Goal: Navigation & Orientation: Find specific page/section

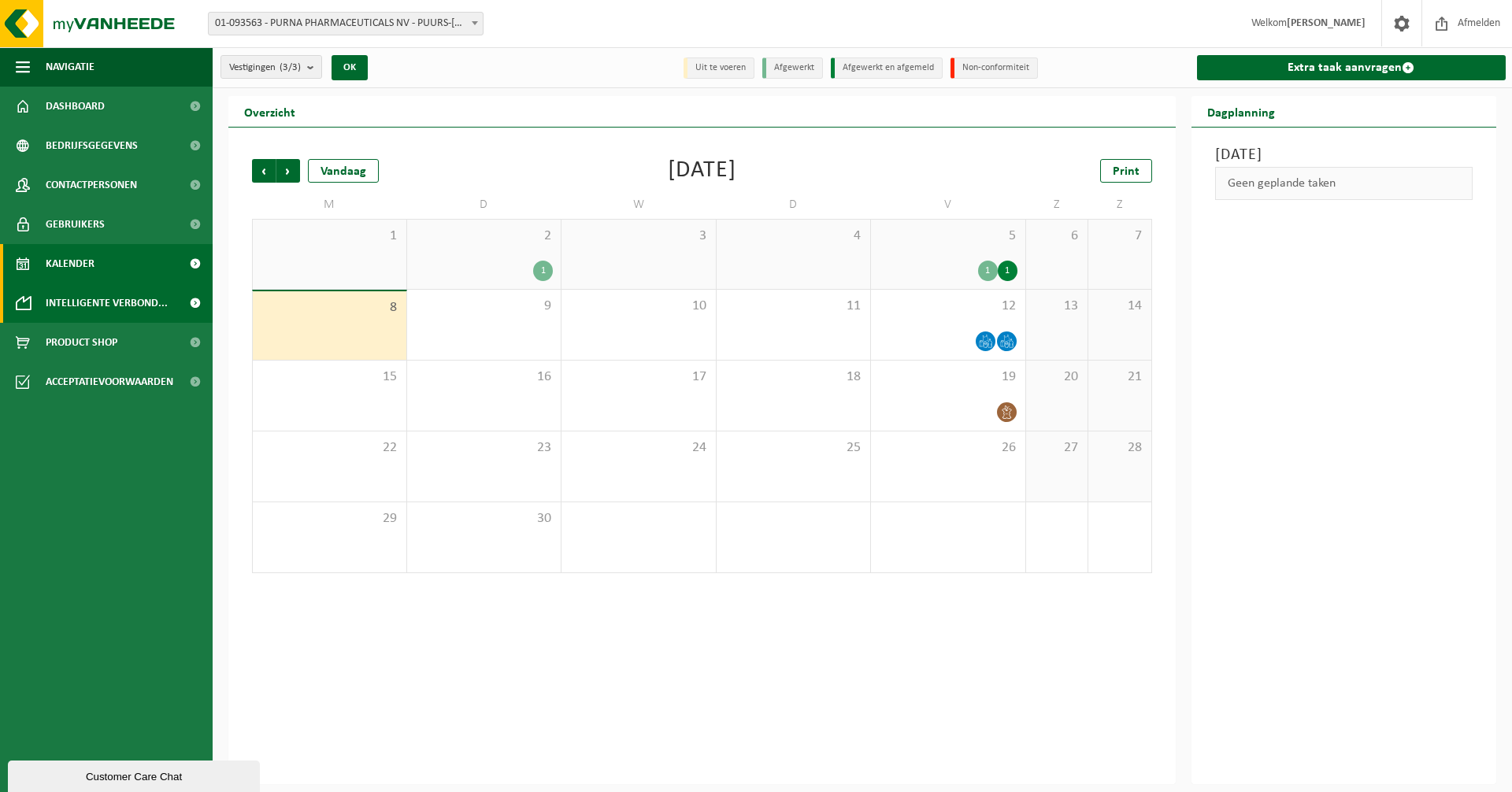
click at [72, 303] on span "Intelligente verbond..." at bounding box center [107, 302] width 122 height 39
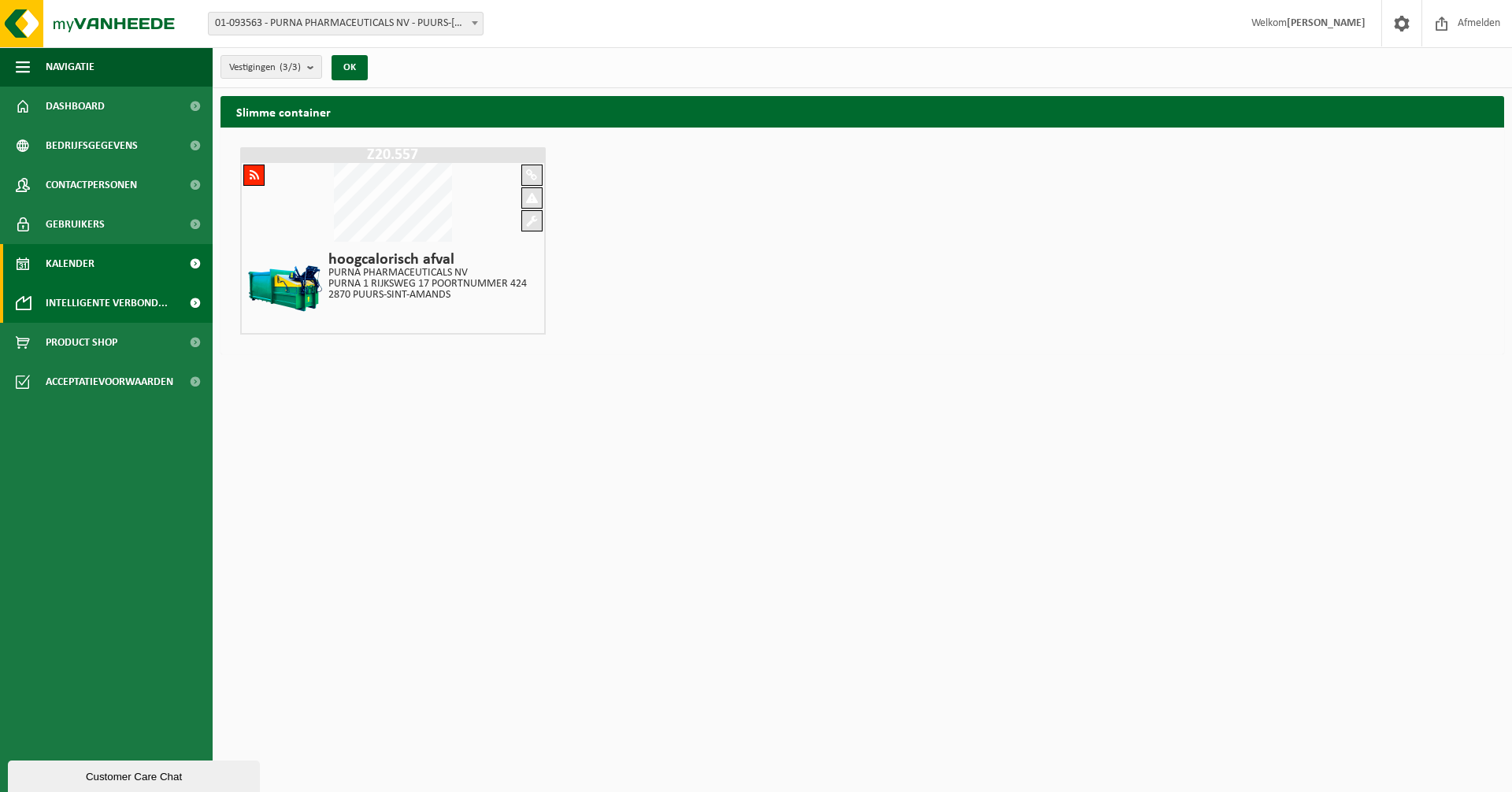
click at [68, 268] on span "Kalender" at bounding box center [70, 263] width 49 height 39
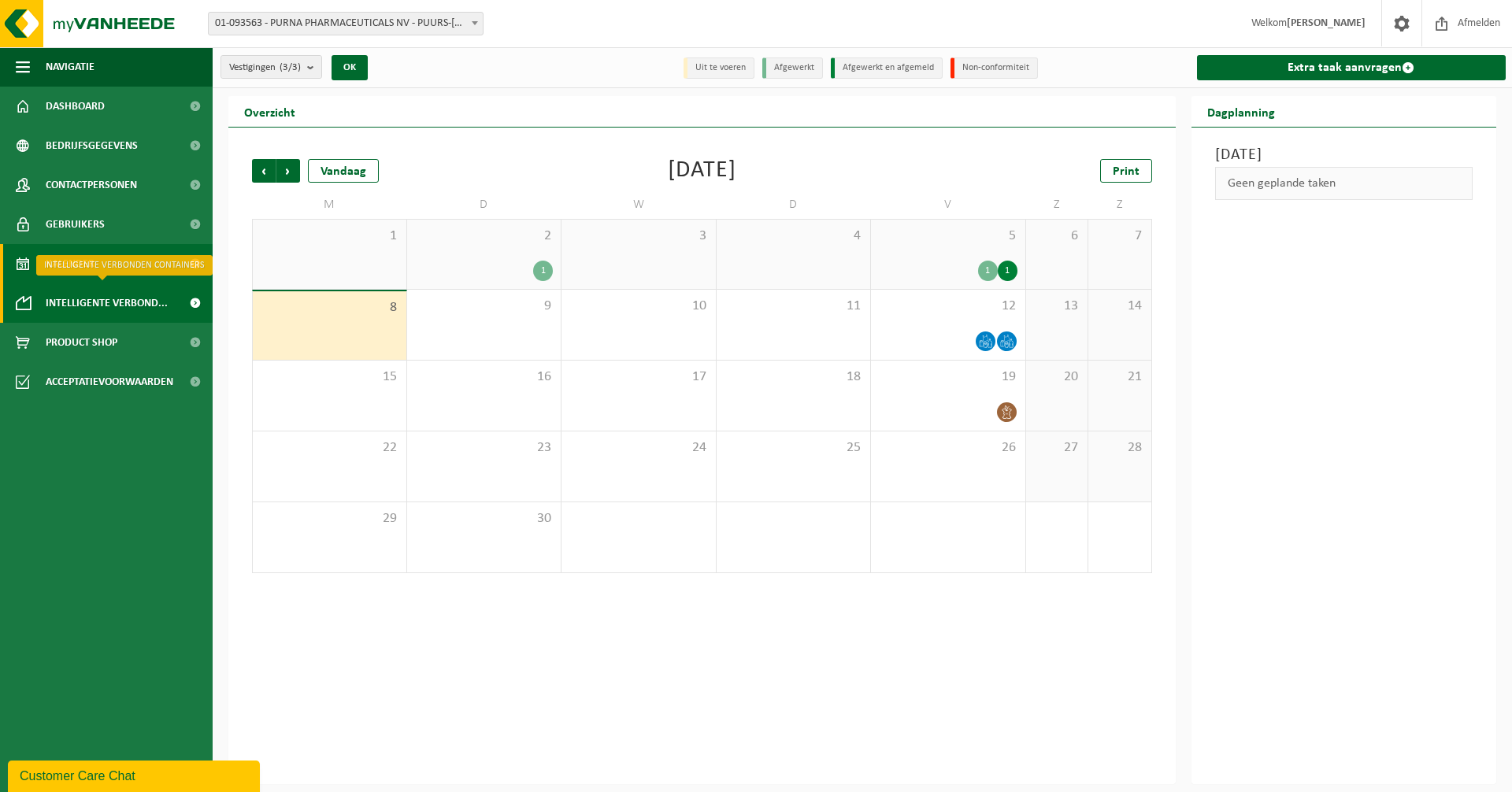
click at [66, 309] on span "Intelligente verbond..." at bounding box center [107, 302] width 122 height 39
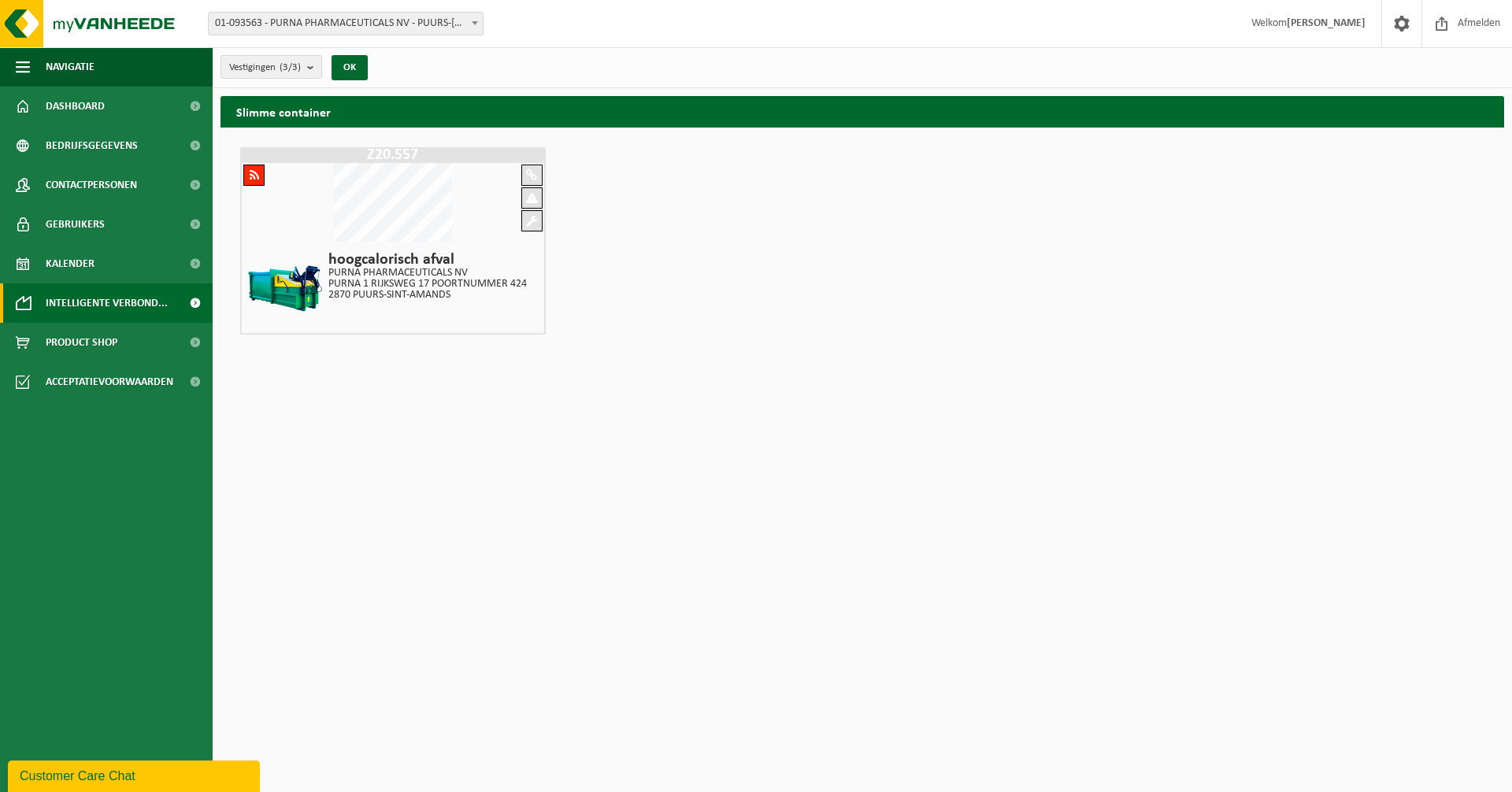
click at [524, 172] on div at bounding box center [531, 175] width 22 height 22
click at [531, 193] on span at bounding box center [532, 198] width 12 height 12
click at [532, 224] on span at bounding box center [531, 221] width 11 height 12
click at [250, 169] on span at bounding box center [254, 175] width 10 height 12
click at [328, 232] on div at bounding box center [393, 204] width 303 height 81
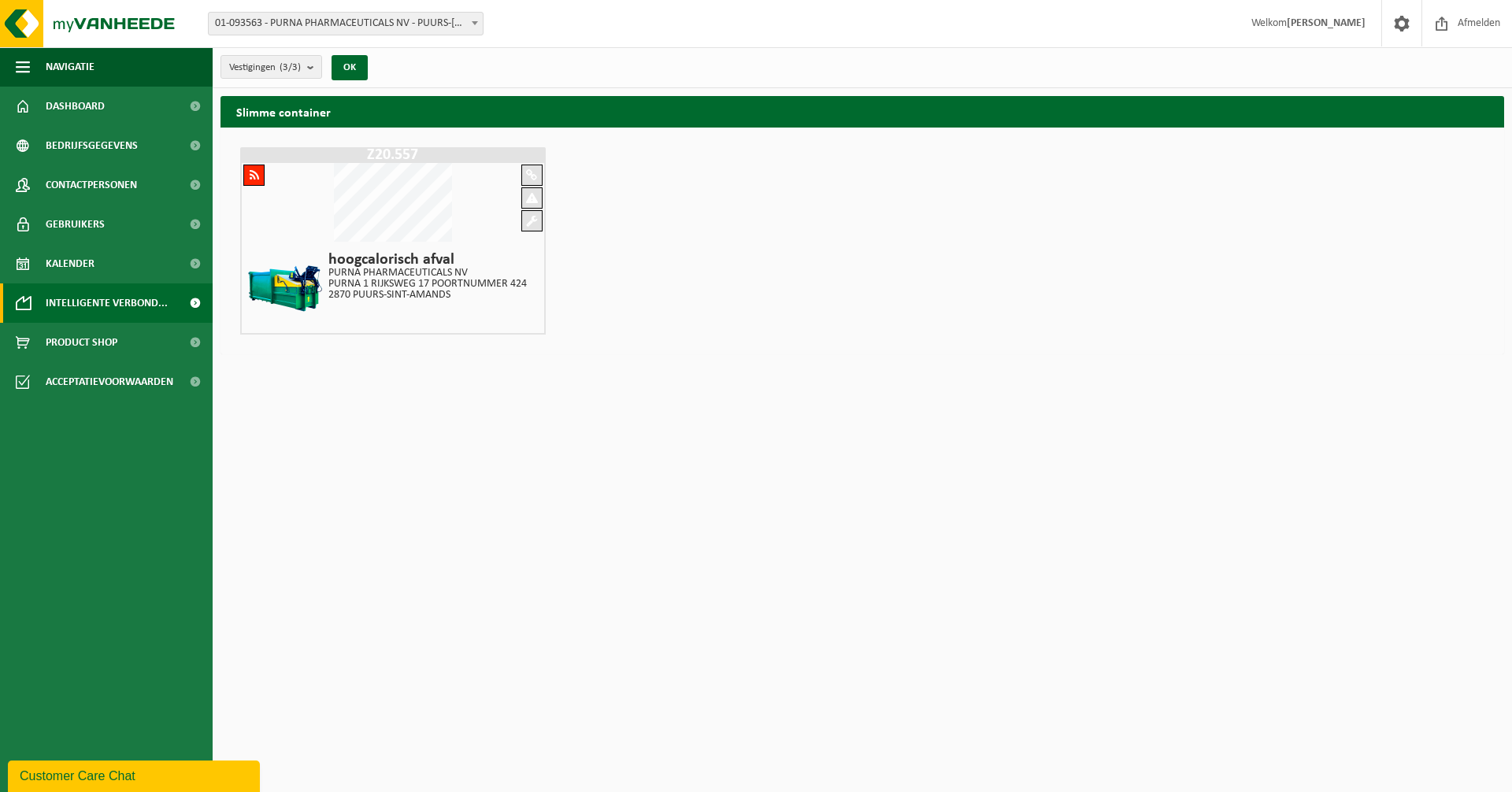
drag, startPoint x: 67, startPoint y: 259, endPoint x: 308, endPoint y: 269, distance: 241.2
click at [67, 259] on span "Kalender" at bounding box center [70, 263] width 49 height 39
